Goal: Task Accomplishment & Management: Manage account settings

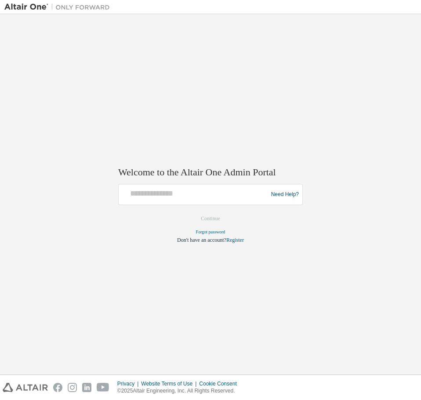
type input "**********"
click at [222, 222] on button "Continue" at bounding box center [210, 218] width 38 height 13
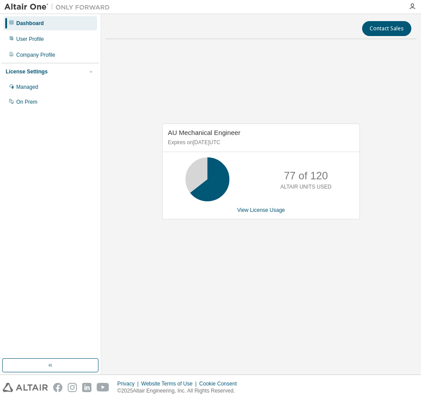
click at [262, 279] on div "AU Mechanical Engineer Expires on January 1, 2026 UTC 77 of 120 ALTAIR UNITS US…" at bounding box center [260, 176] width 311 height 260
click at [274, 260] on div "AU Mechanical Engineer Expires on January 1, 2026 UTC 77 of 120 ALTAIR UNITS US…" at bounding box center [260, 176] width 311 height 260
